Goal: Find specific page/section: Find specific page/section

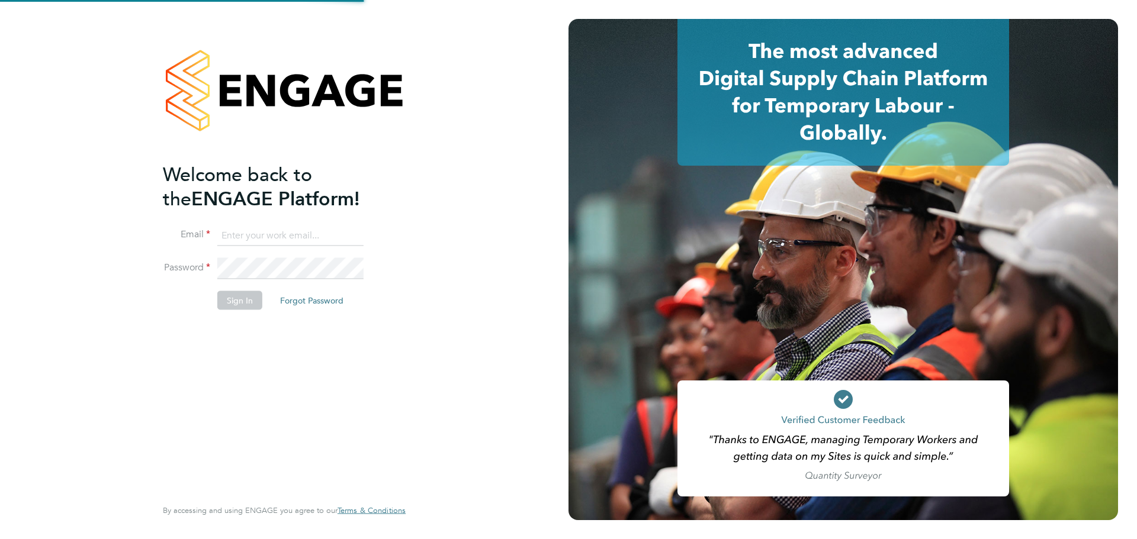
type input "[PERSON_NAME][EMAIL_ADDRESS][PERSON_NAME][DOMAIN_NAME]"
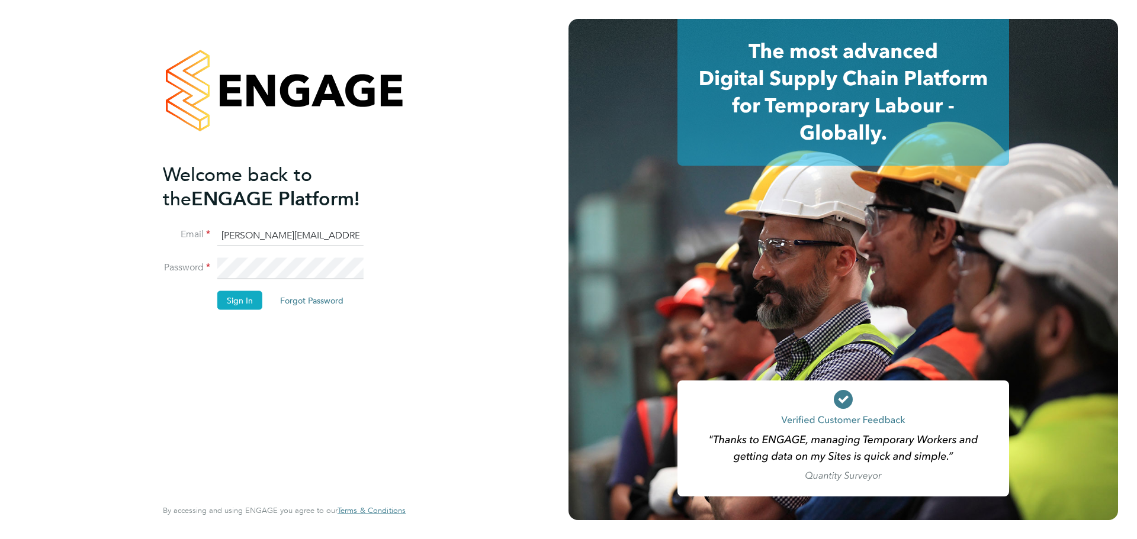
click at [227, 304] on button "Sign In" at bounding box center [239, 300] width 45 height 19
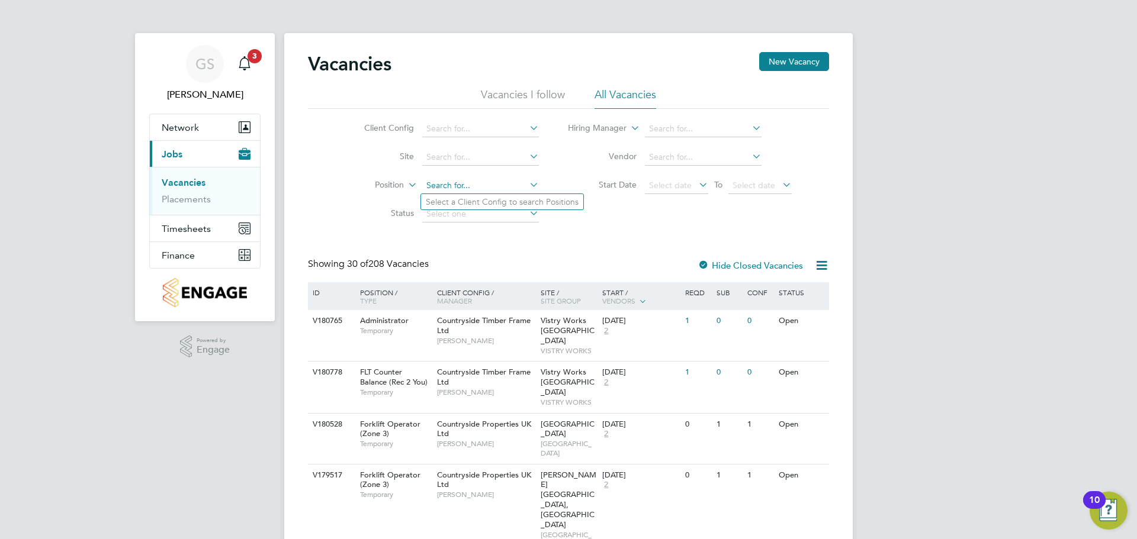
click at [445, 181] on input at bounding box center [480, 186] width 117 height 17
click at [433, 164] on input at bounding box center [480, 157] width 117 height 17
click at [457, 171] on li "Prosp ect Avenue" at bounding box center [480, 174] width 118 height 16
type input "Prospect Avenue"
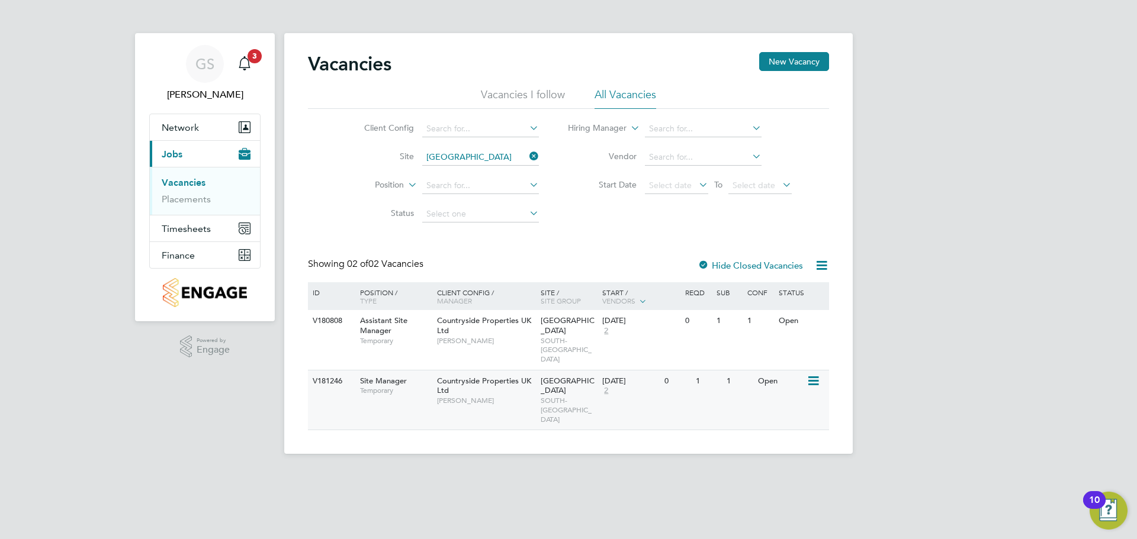
click at [563, 381] on span "Prospect Avenue" at bounding box center [568, 386] width 54 height 20
click at [200, 203] on link "Placements" at bounding box center [186, 199] width 49 height 11
